Goal: Check status: Check status

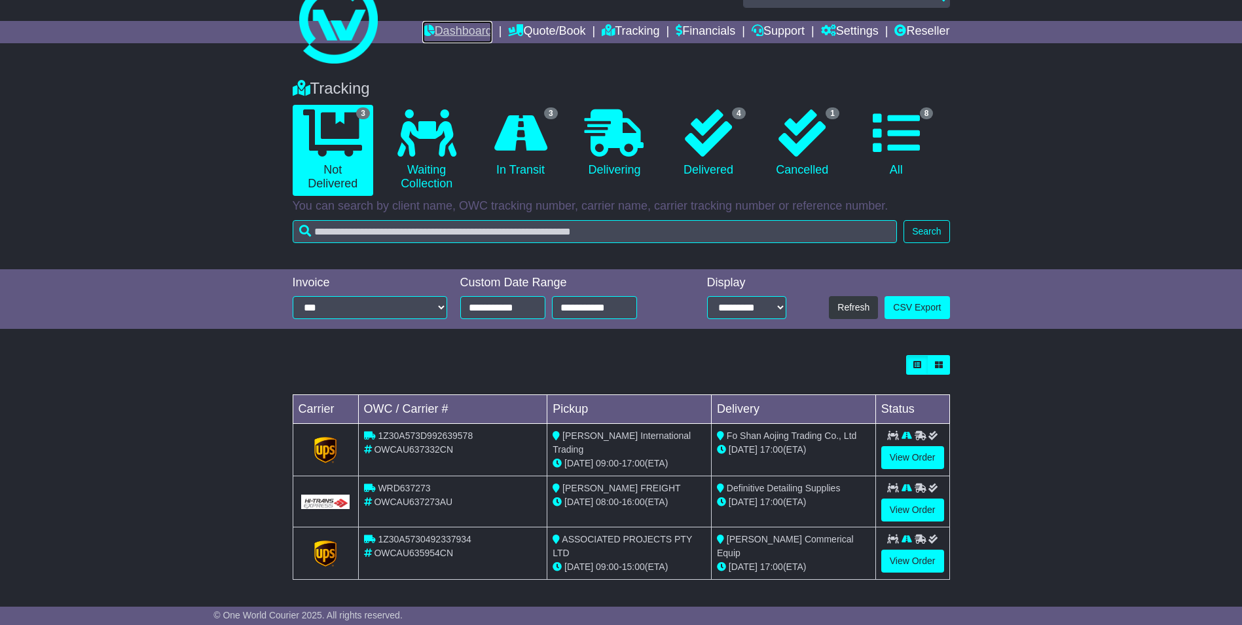
click at [466, 27] on link "Dashboard" at bounding box center [457, 32] width 70 height 22
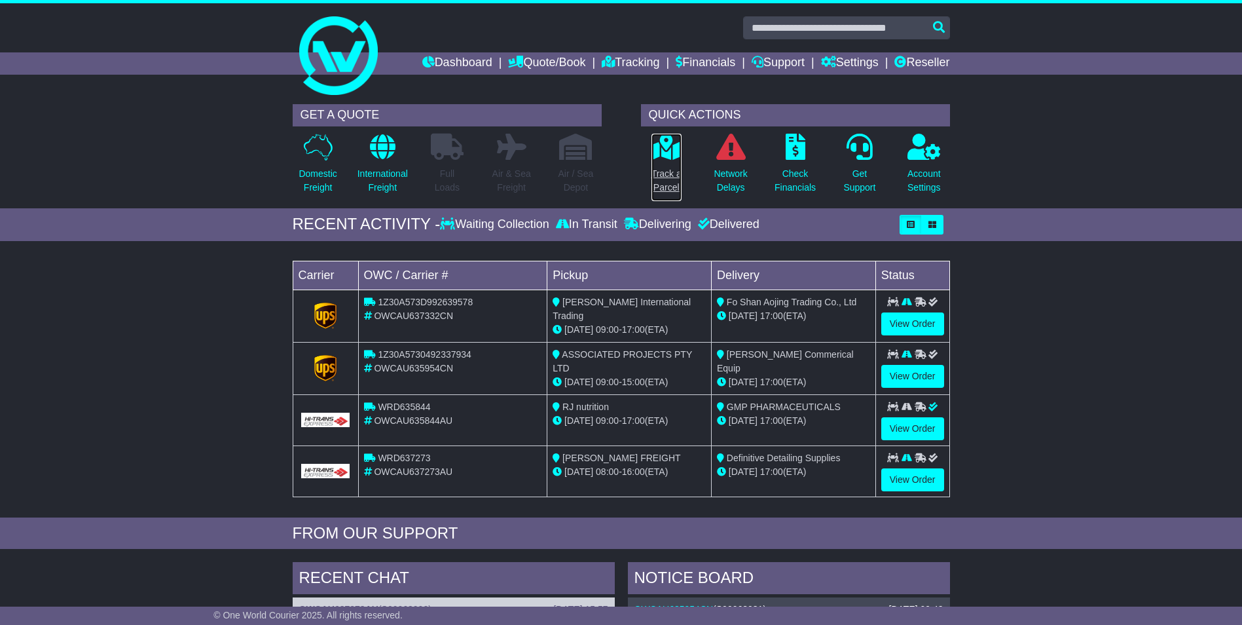
click at [674, 170] on p "Track a Parcel" at bounding box center [666, 180] width 30 height 27
